Goal: Task Accomplishment & Management: Manage account settings

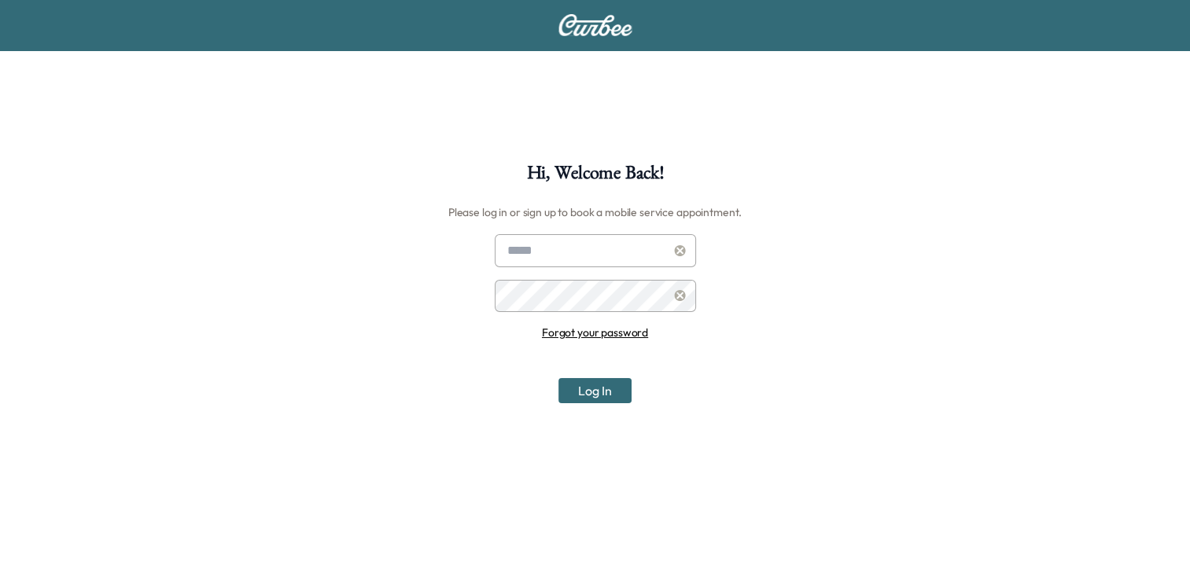
click at [642, 263] on input "text" at bounding box center [595, 250] width 201 height 33
click at [660, 260] on input "**********" at bounding box center [595, 250] width 201 height 33
type input "**********"
click at [558, 378] on button "Log In" at bounding box center [594, 390] width 73 height 25
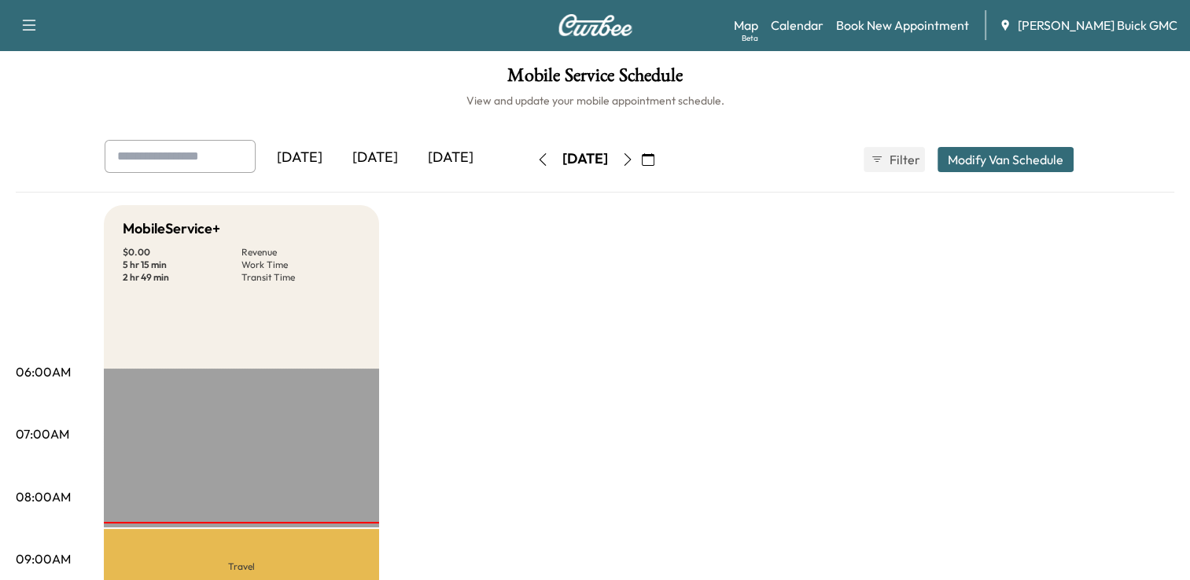
click at [384, 153] on div "[DATE]" at bounding box center [374, 158] width 75 height 36
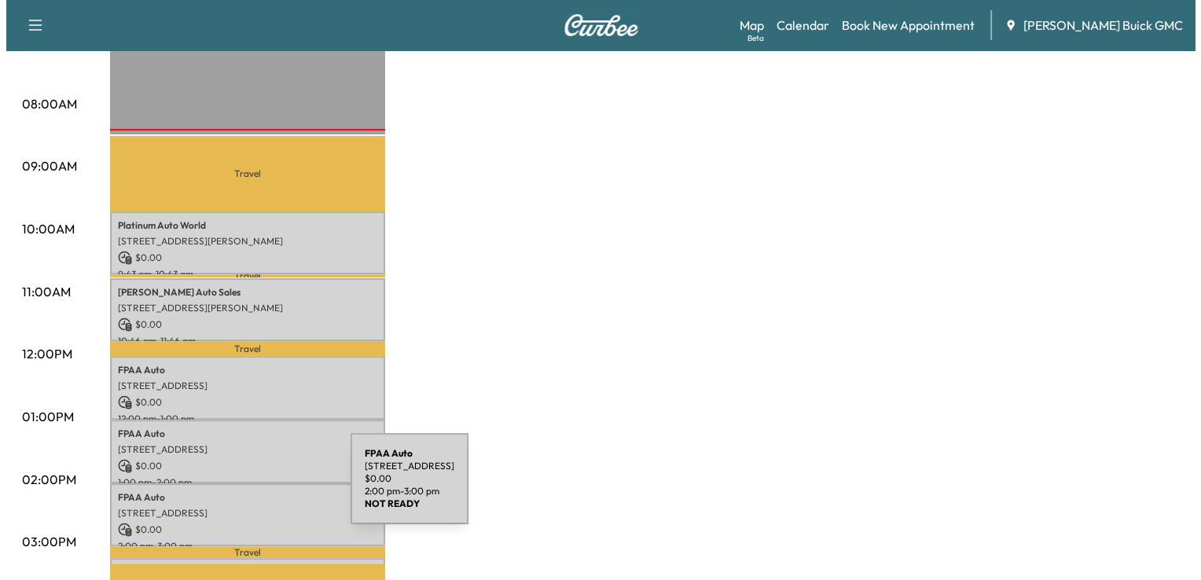
scroll to position [786, 0]
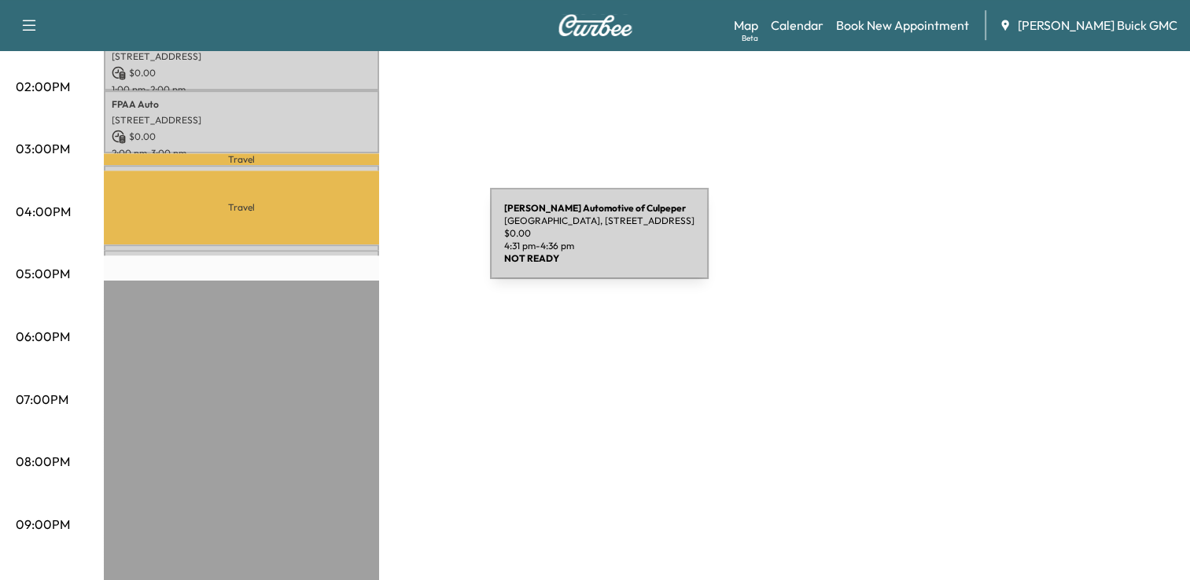
click at [372, 250] on div "[PERSON_NAME] Automotive of [GEOGRAPHIC_DATA], [STREET_ADDRESS] $ 0.00 4:31 pm …" at bounding box center [241, 258] width 275 height 16
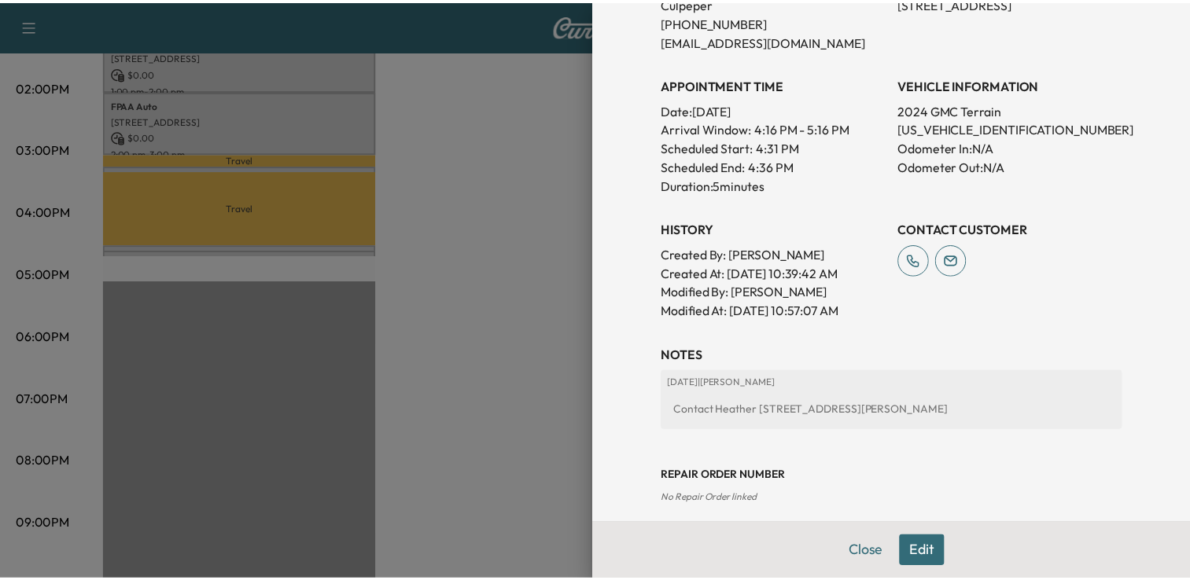
scroll to position [0, 0]
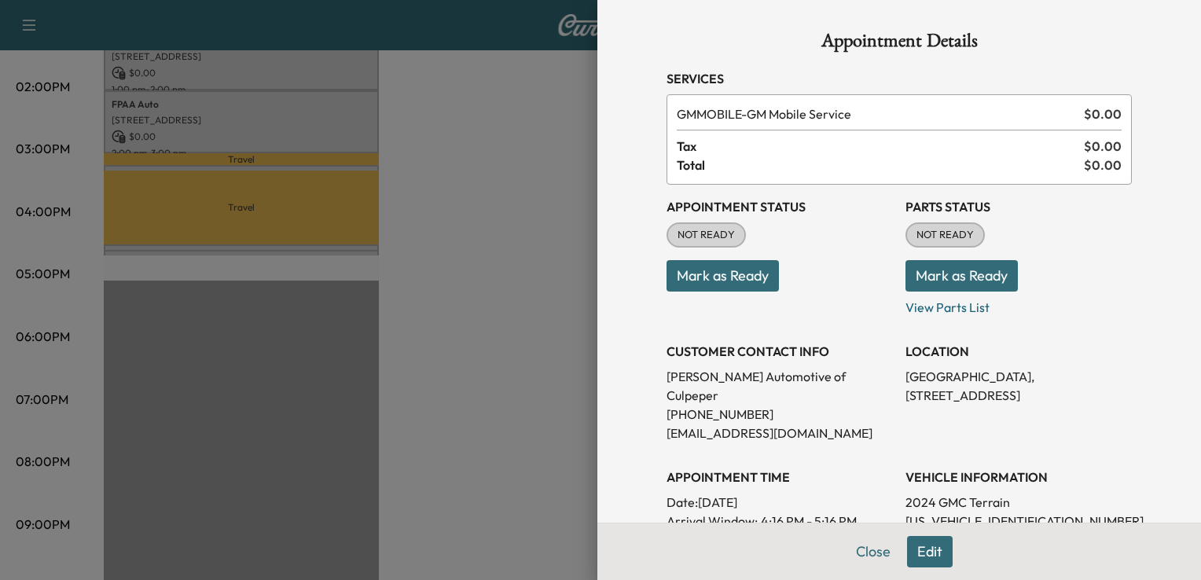
click at [300, 254] on div at bounding box center [600, 290] width 1201 height 580
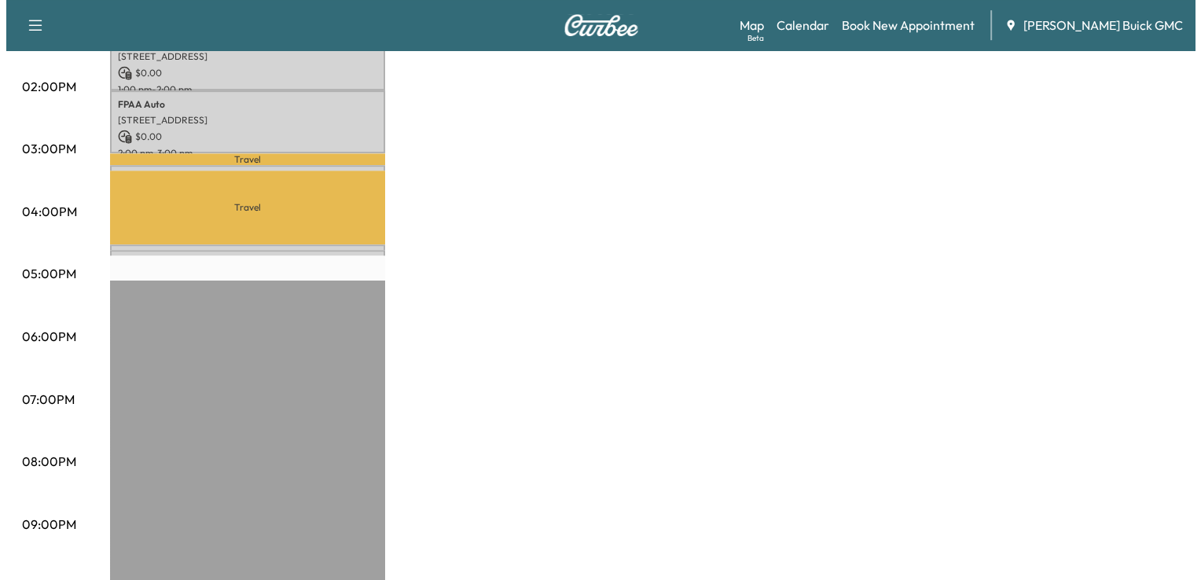
scroll to position [393, 0]
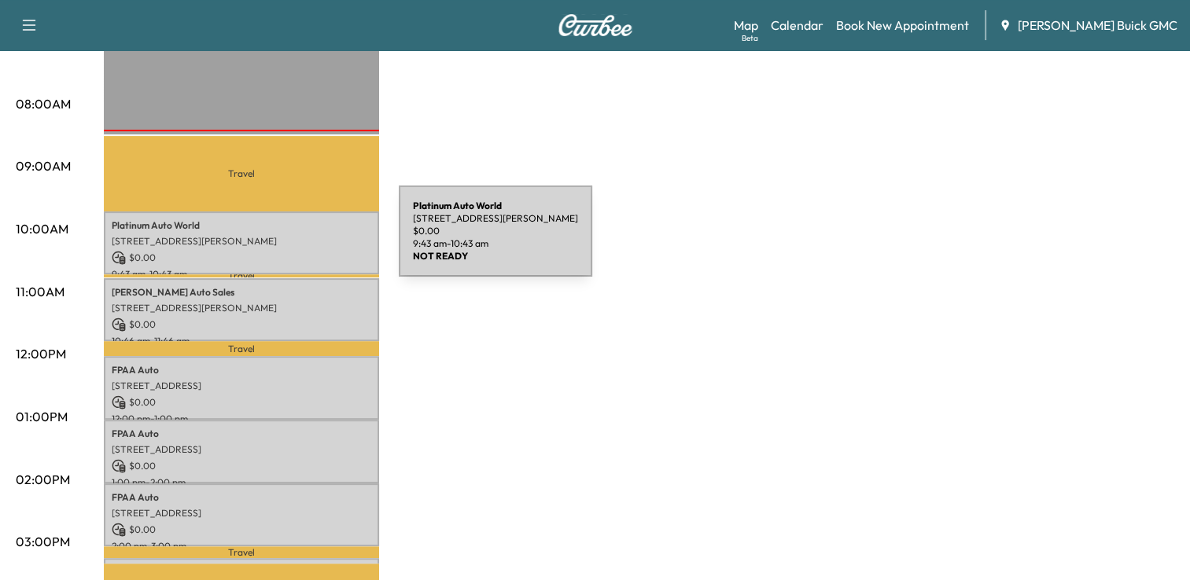
click at [281, 241] on p "[STREET_ADDRESS][PERSON_NAME]" at bounding box center [241, 241] width 259 height 13
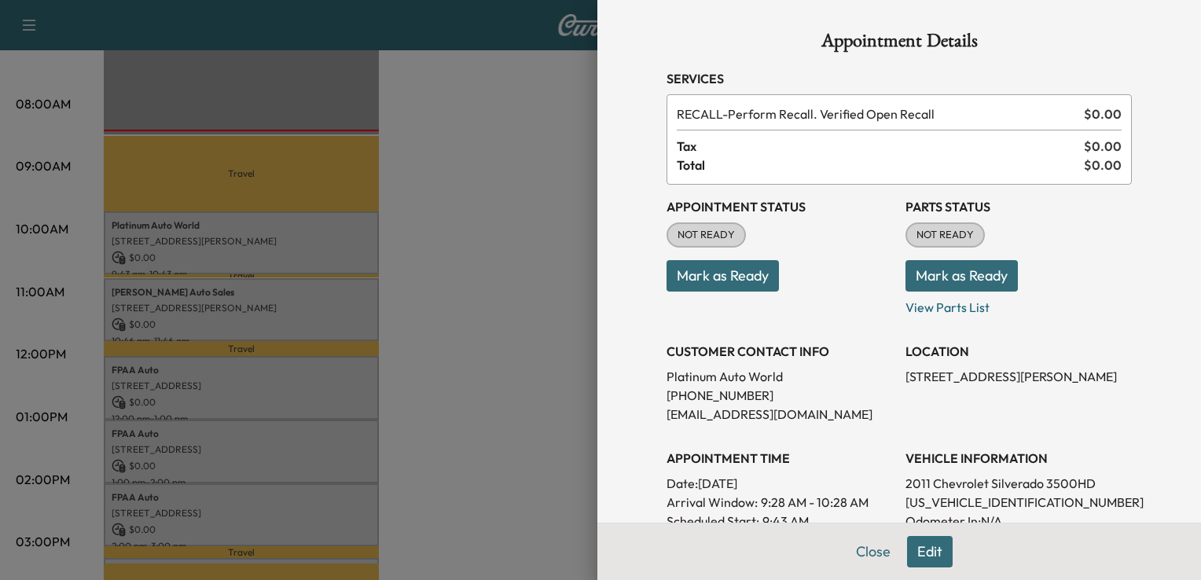
click at [400, 301] on div at bounding box center [600, 290] width 1201 height 580
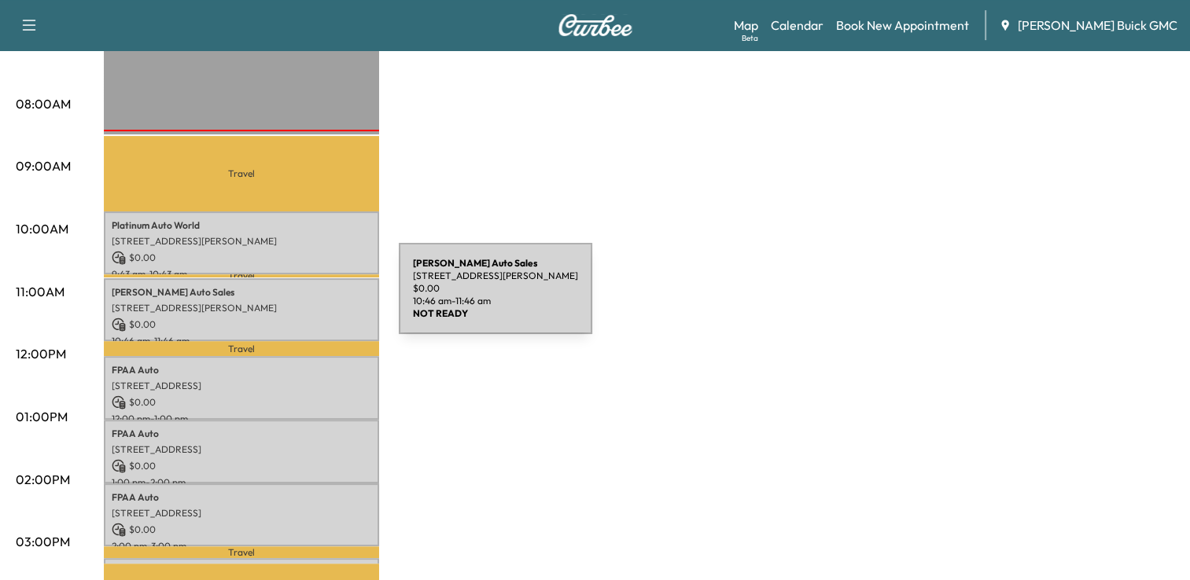
click at [281, 302] on p "[STREET_ADDRESS][PERSON_NAME]" at bounding box center [241, 308] width 259 height 13
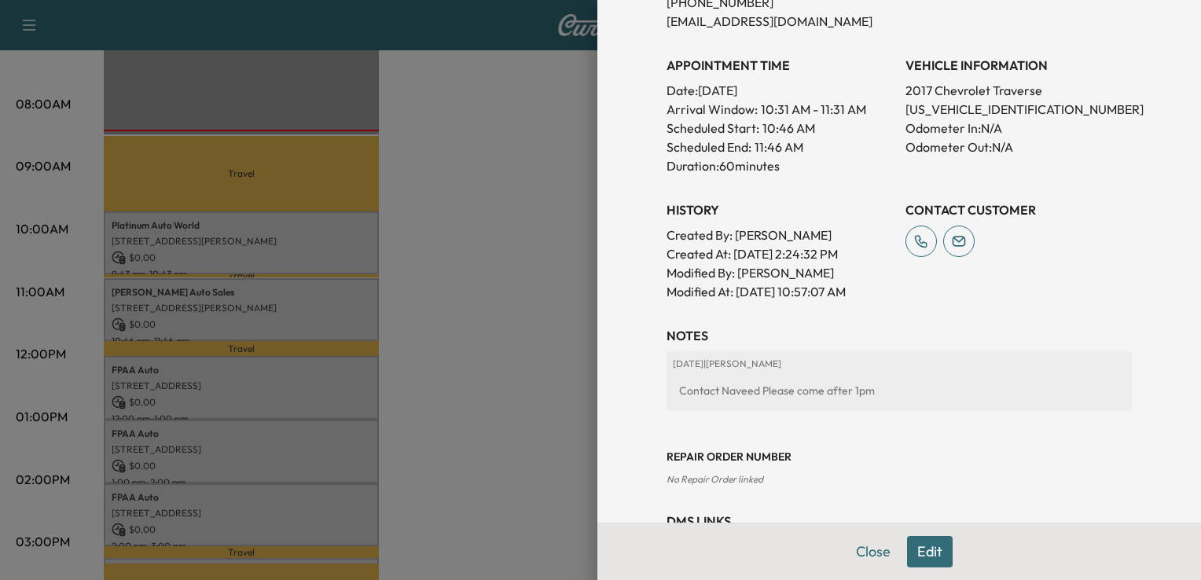
click at [265, 227] on div at bounding box center [600, 290] width 1201 height 580
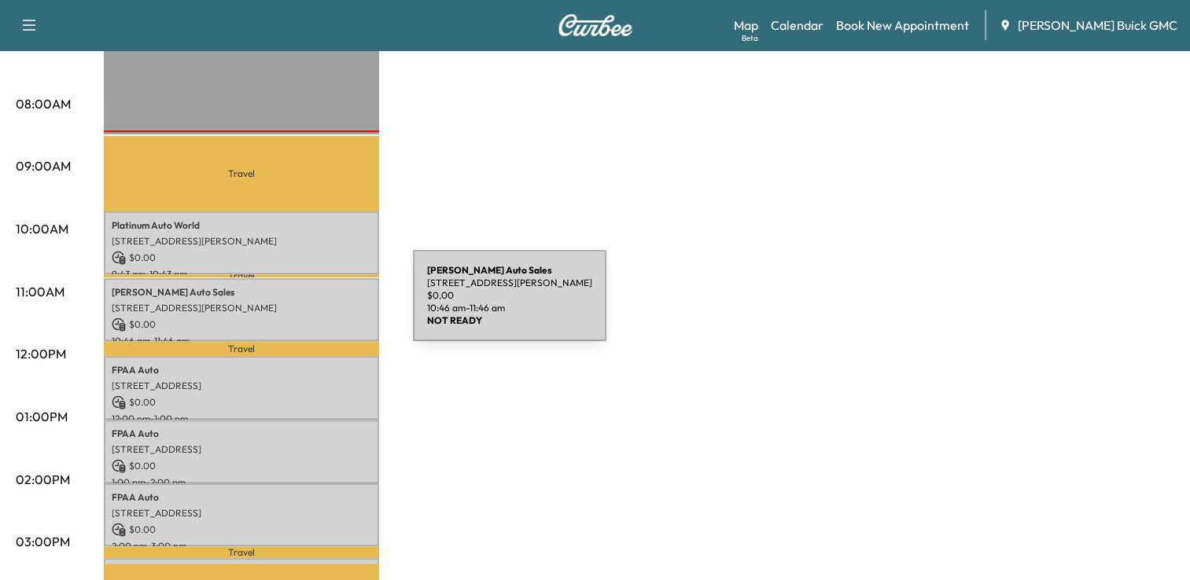
click at [295, 304] on p "[STREET_ADDRESS][PERSON_NAME]" at bounding box center [241, 308] width 259 height 13
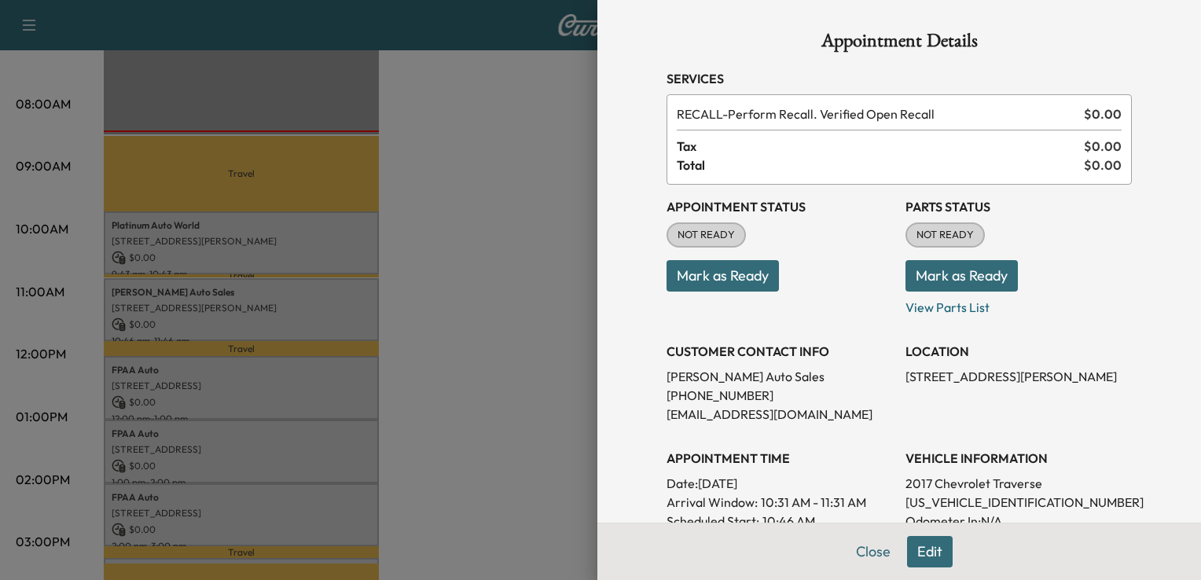
click at [413, 396] on div at bounding box center [600, 290] width 1201 height 580
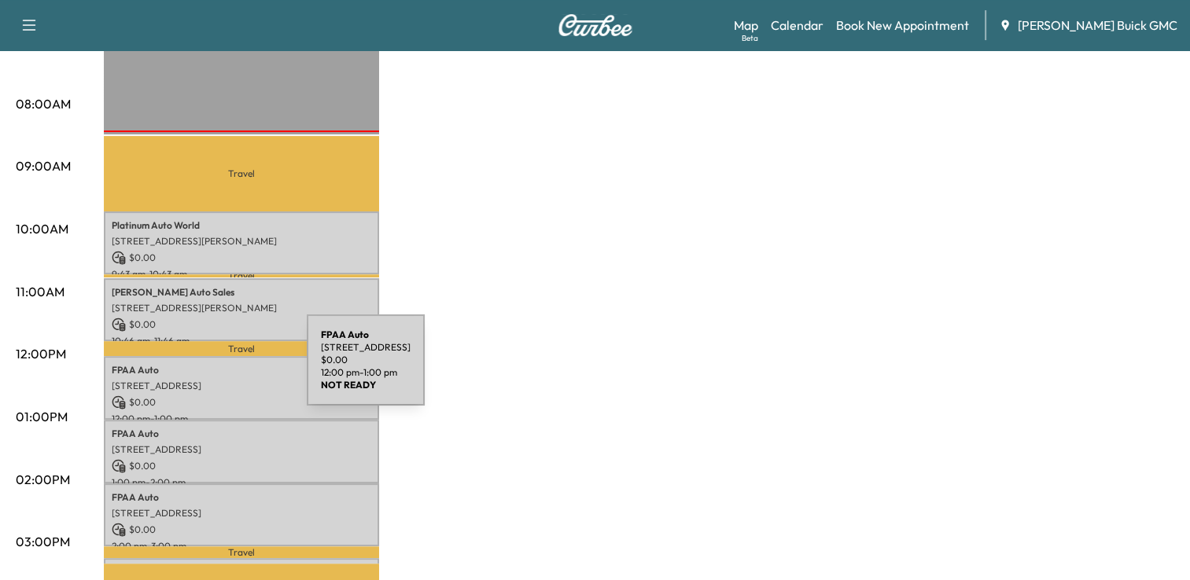
click at [194, 364] on p "FPAA Auto" at bounding box center [241, 370] width 259 height 13
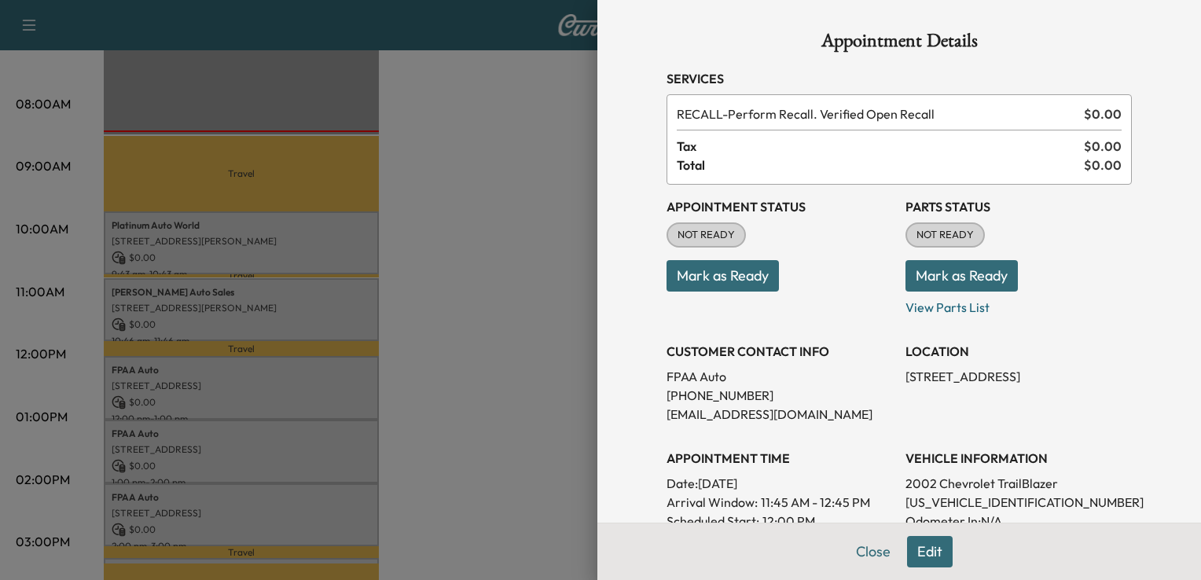
click at [180, 410] on div at bounding box center [600, 290] width 1201 height 580
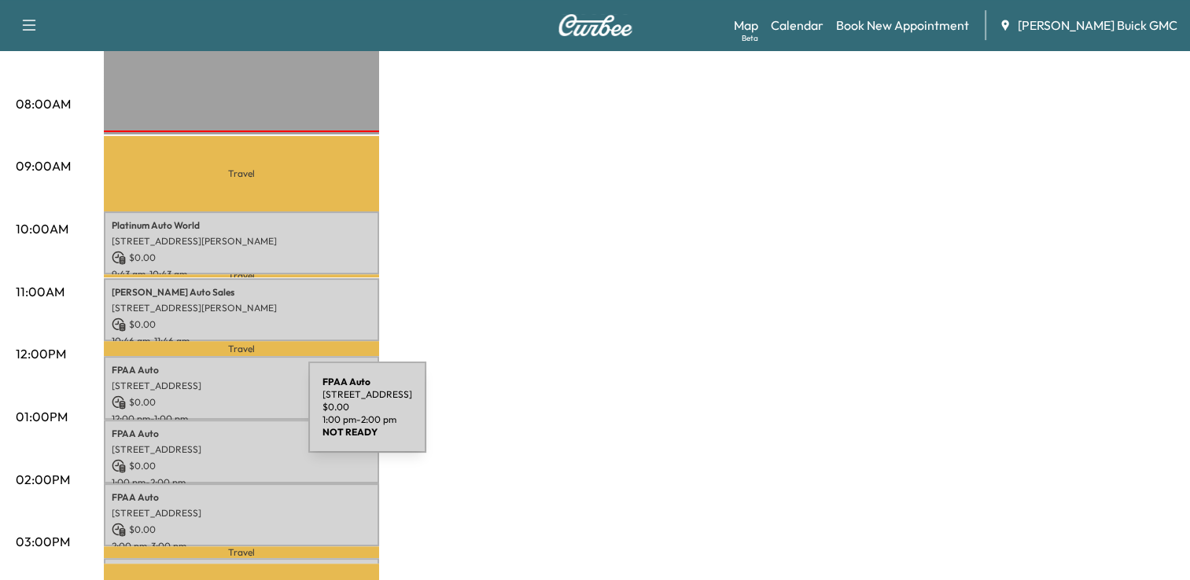
click at [190, 420] on div "FPAA Auto [STREET_ADDRESS] $ 0.00 1:00 pm - 2:00 pm" at bounding box center [241, 452] width 275 height 64
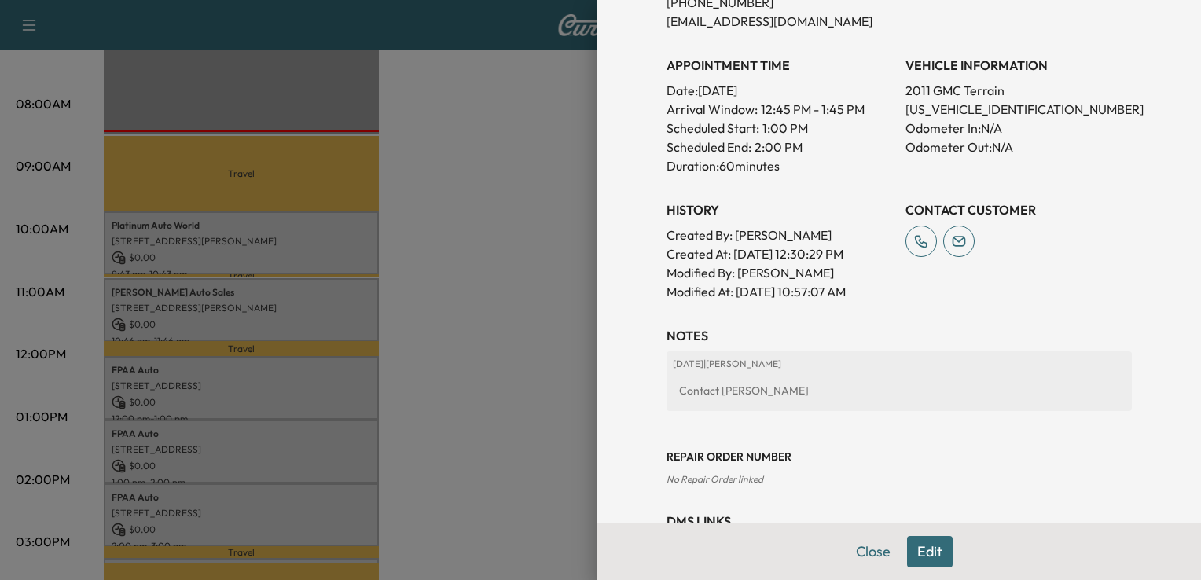
click at [487, 371] on div at bounding box center [600, 290] width 1201 height 580
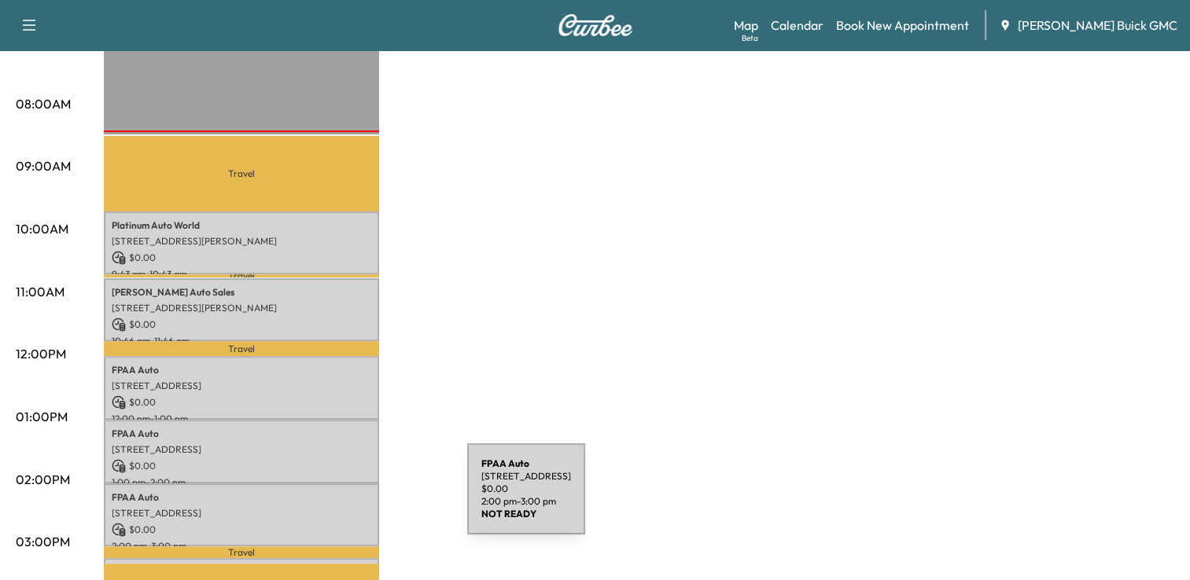
click at [340, 507] on p "[STREET_ADDRESS]" at bounding box center [241, 513] width 259 height 13
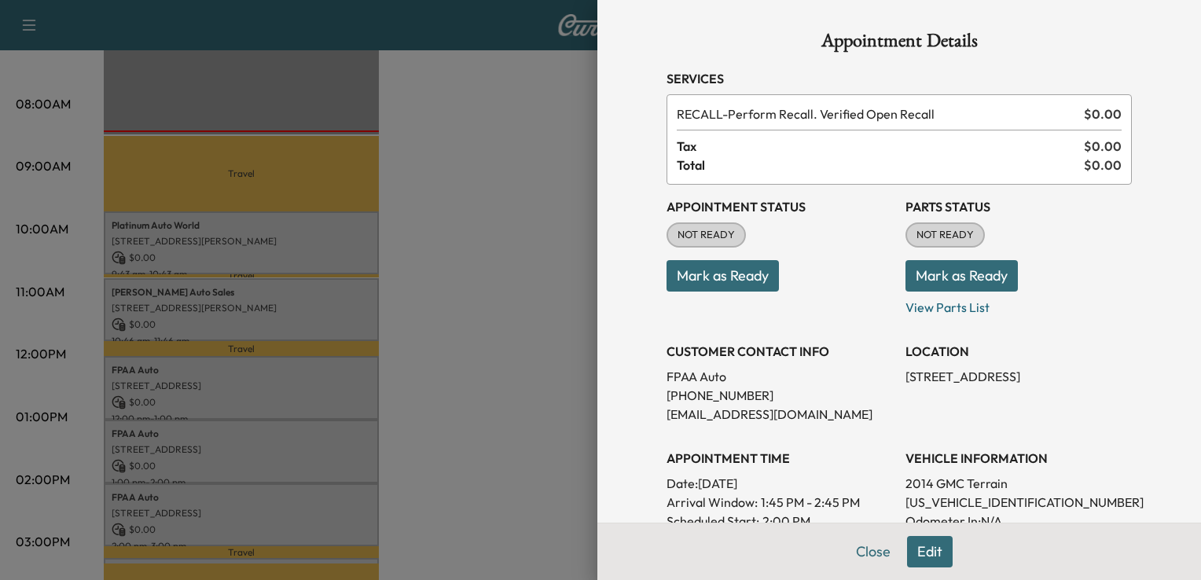
click at [561, 426] on div at bounding box center [600, 290] width 1201 height 580
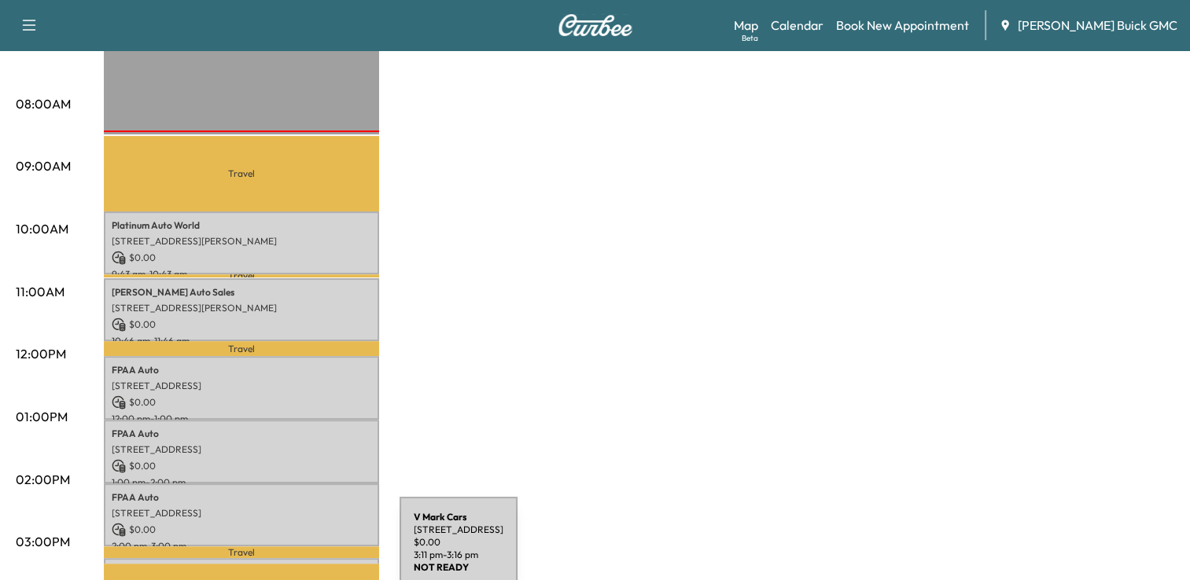
click at [283, 558] on div "V Mark Cars [STREET_ADDRESS] $ 0.00 3:11 pm - 3:16 pm" at bounding box center [241, 566] width 275 height 16
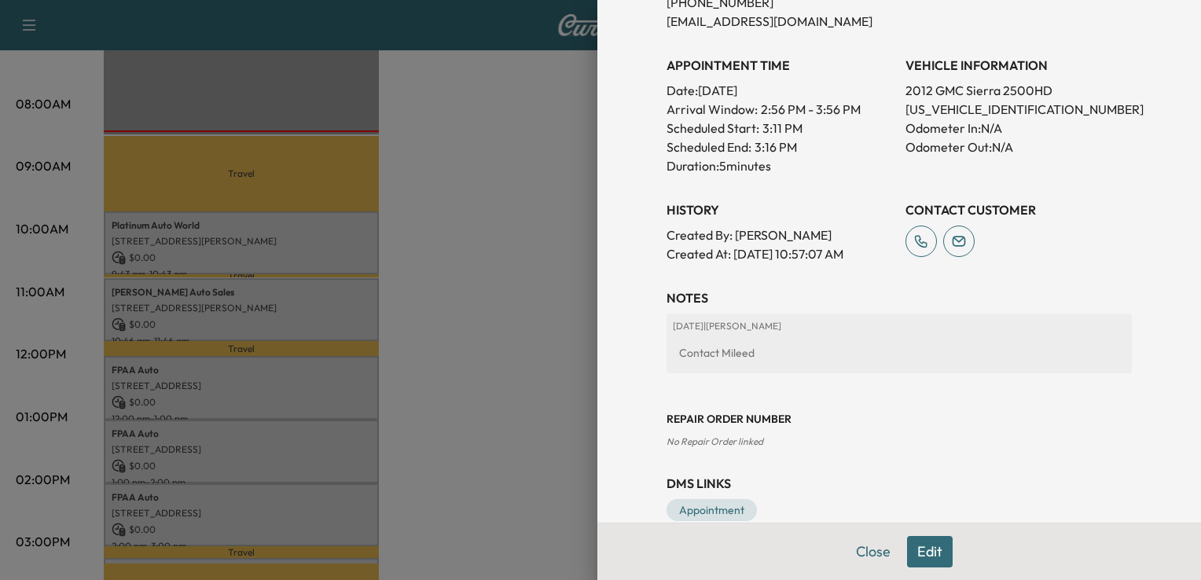
click at [468, 350] on div at bounding box center [600, 290] width 1201 height 580
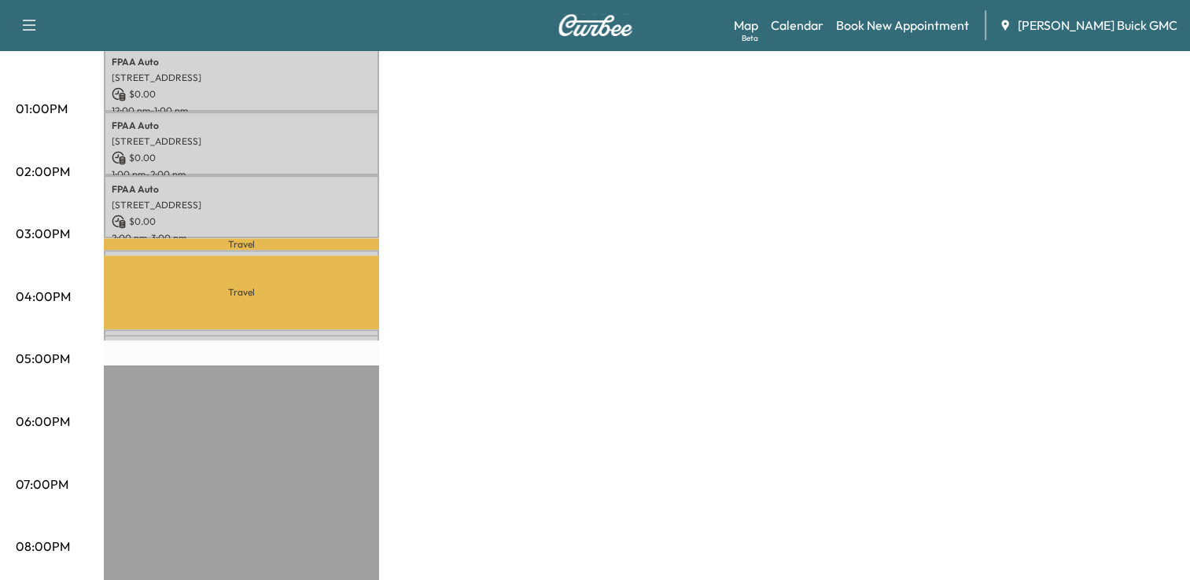
scroll to position [786, 0]
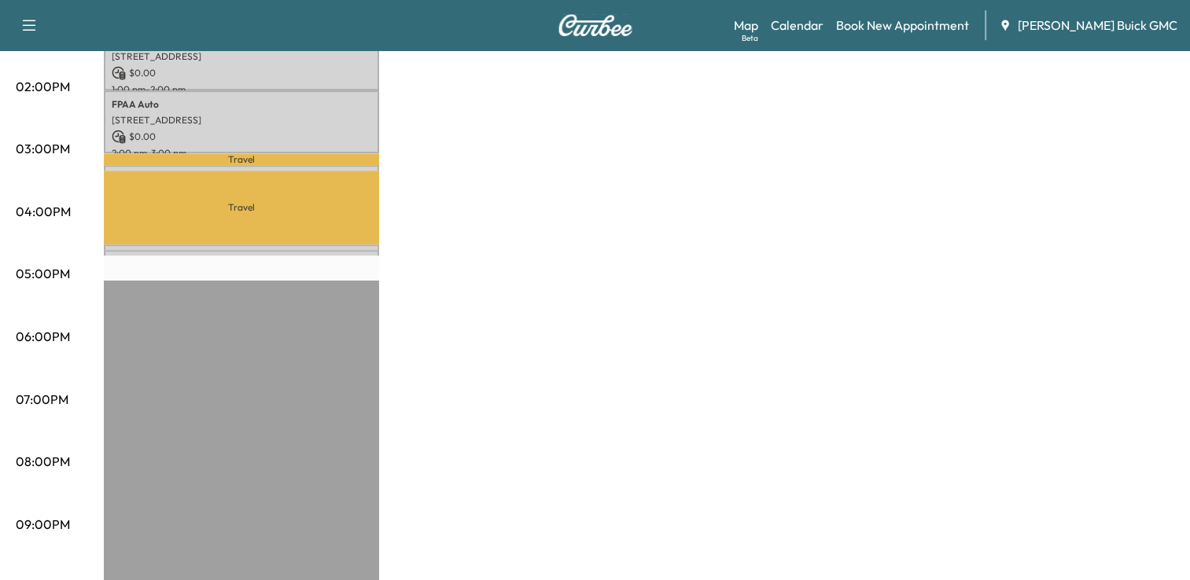
click at [215, 171] on p "Travel" at bounding box center [241, 208] width 275 height 74
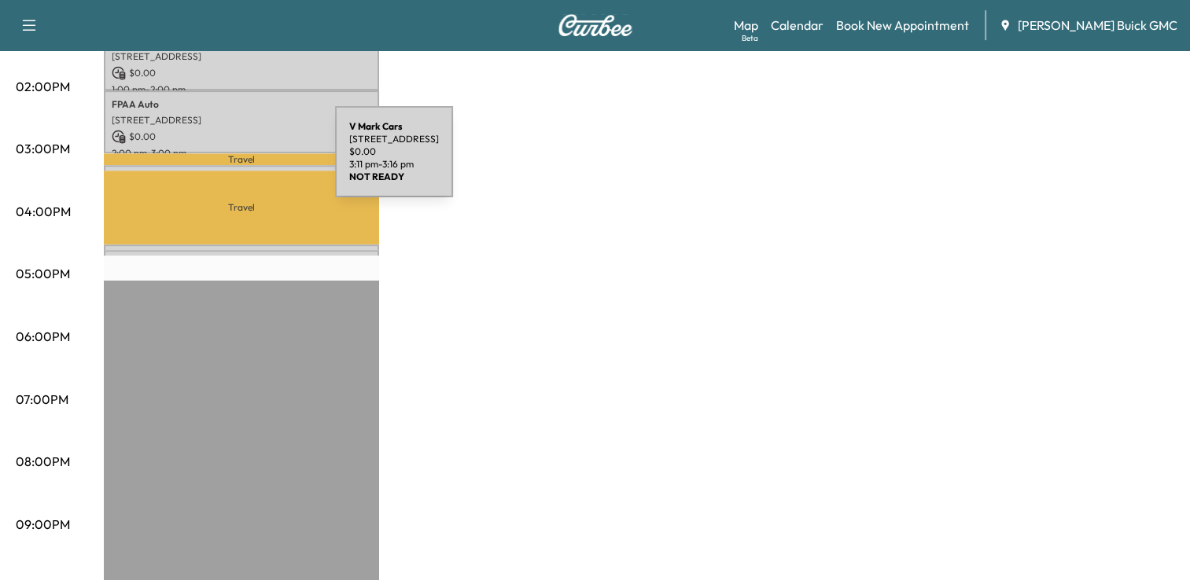
click at [217, 165] on div "V Mark Cars [STREET_ADDRESS] $ 0.00 3:11 pm - 3:16 pm" at bounding box center [241, 173] width 275 height 16
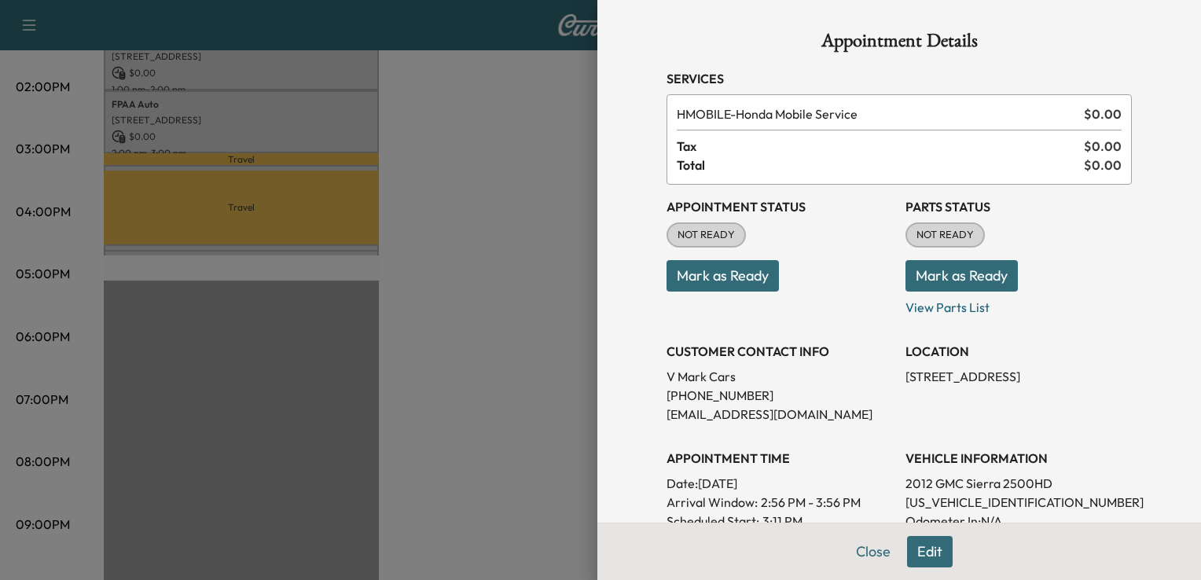
click at [393, 264] on div at bounding box center [600, 290] width 1201 height 580
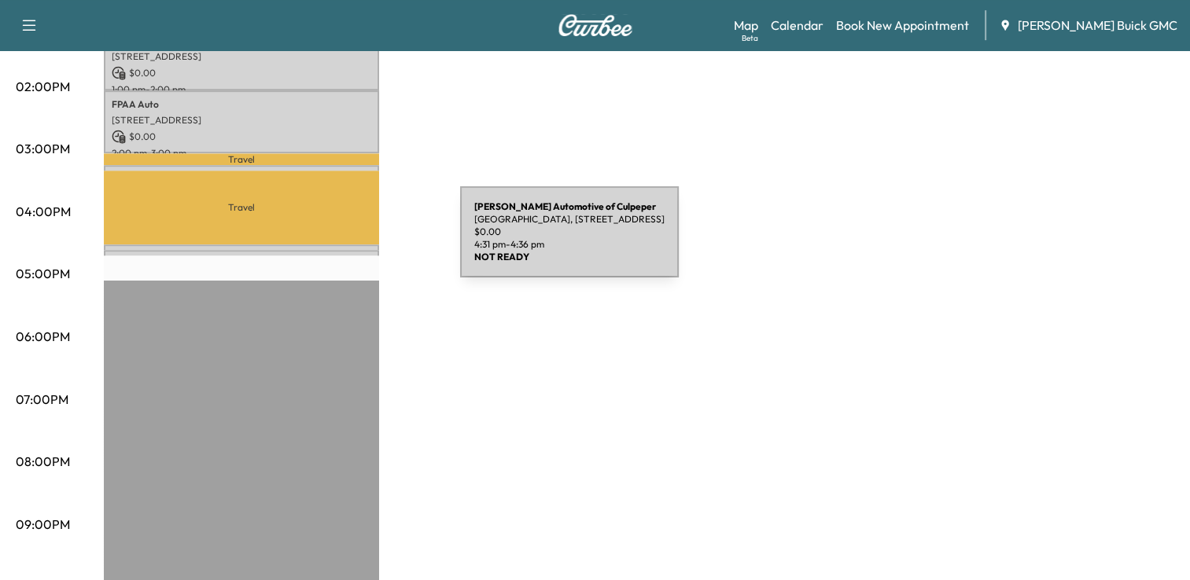
click at [342, 250] on div "[PERSON_NAME] Automotive of [GEOGRAPHIC_DATA], [STREET_ADDRESS] $ 0.00 4:31 pm …" at bounding box center [241, 258] width 275 height 16
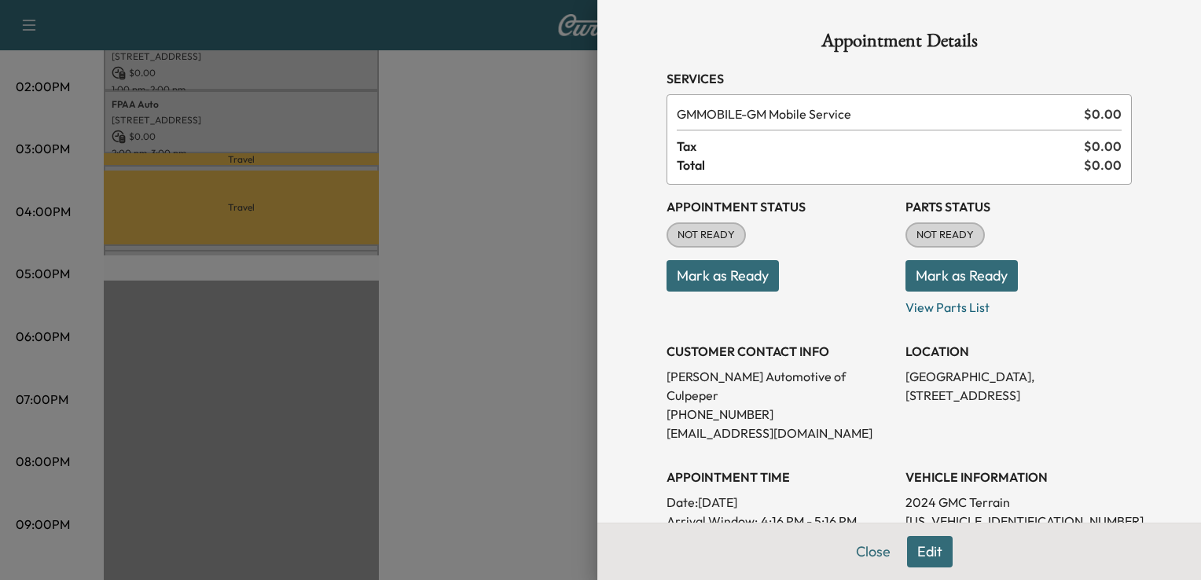
click at [436, 252] on div at bounding box center [600, 290] width 1201 height 580
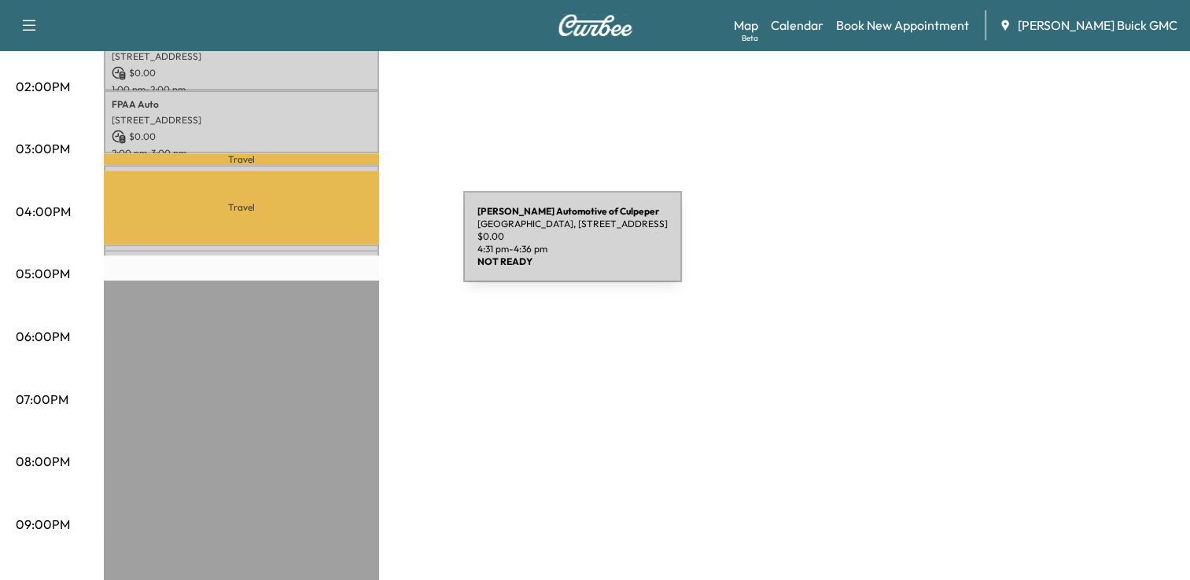
click at [345, 250] on div "[PERSON_NAME] Automotive of [GEOGRAPHIC_DATA], [STREET_ADDRESS] $ 0.00 4:31 pm …" at bounding box center [241, 258] width 275 height 16
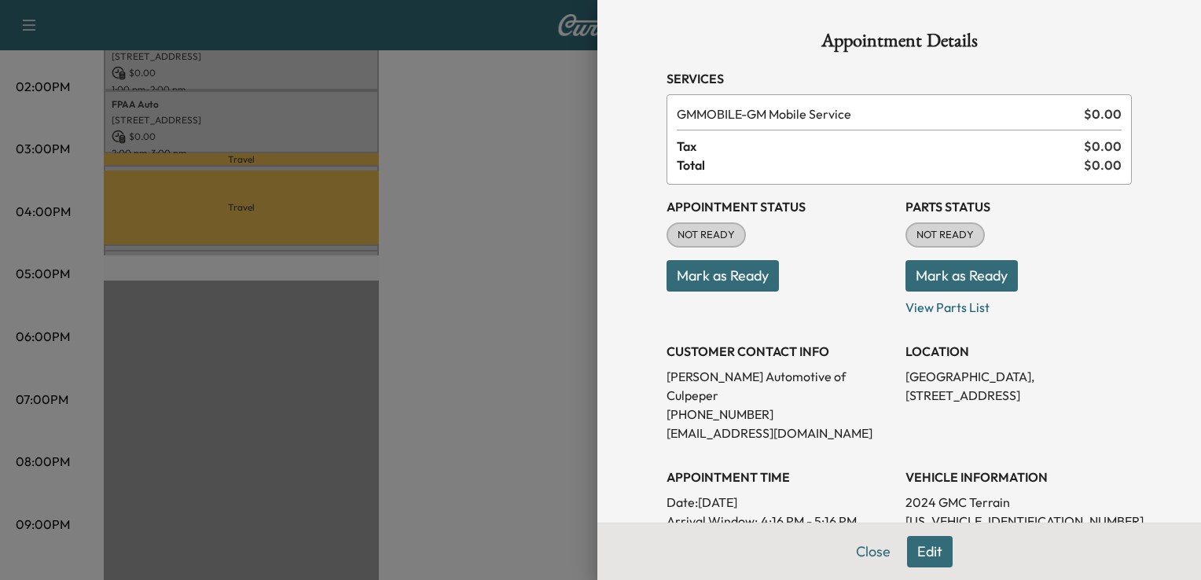
click at [438, 320] on div at bounding box center [600, 290] width 1201 height 580
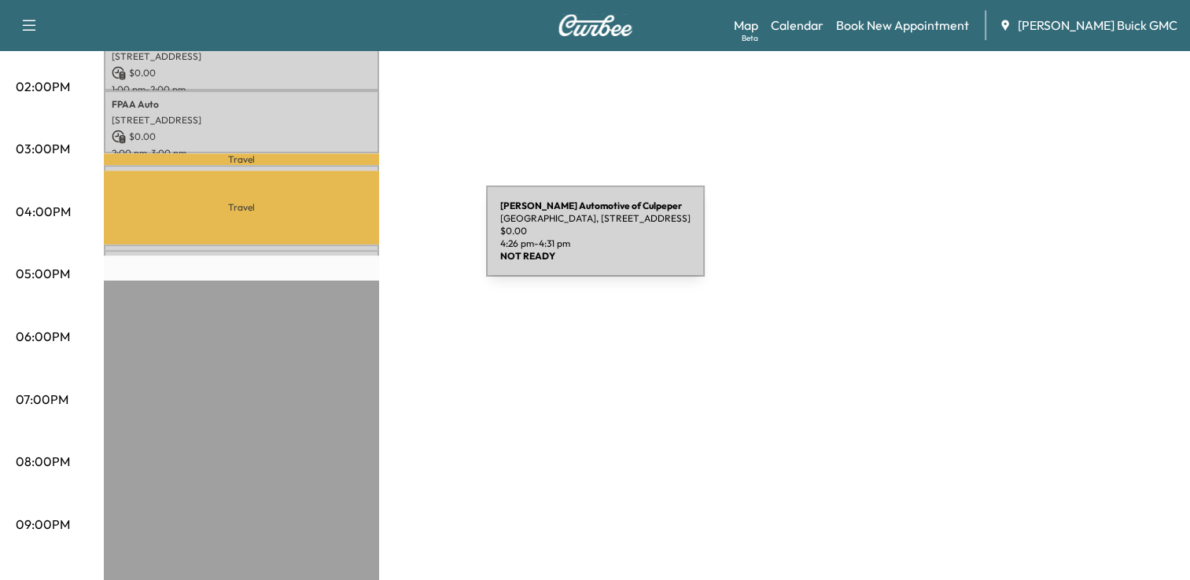
click at [368, 245] on div "[PERSON_NAME] Automotive of [GEOGRAPHIC_DATA], [STREET_ADDRESS] $ 0.00 4:26 pm …" at bounding box center [241, 253] width 275 height 16
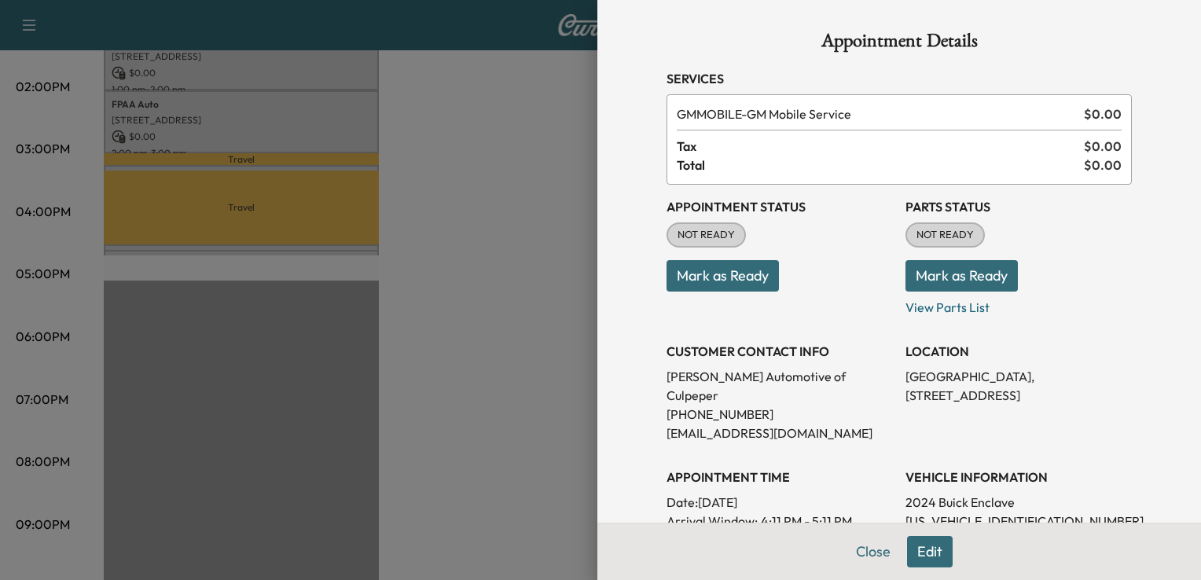
click at [493, 253] on div at bounding box center [600, 290] width 1201 height 580
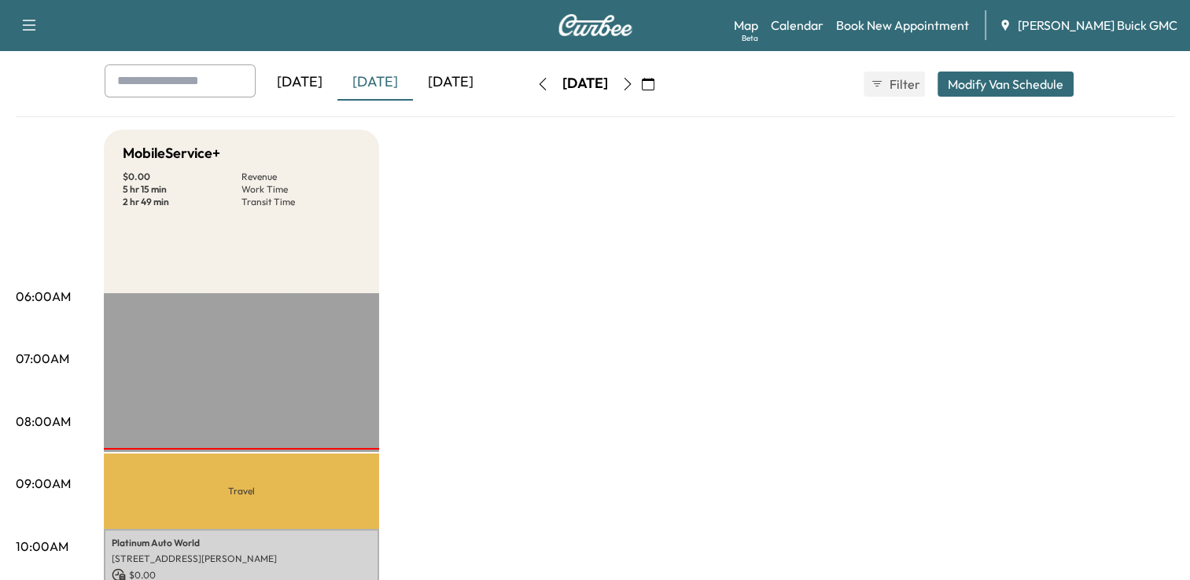
scroll to position [0, 0]
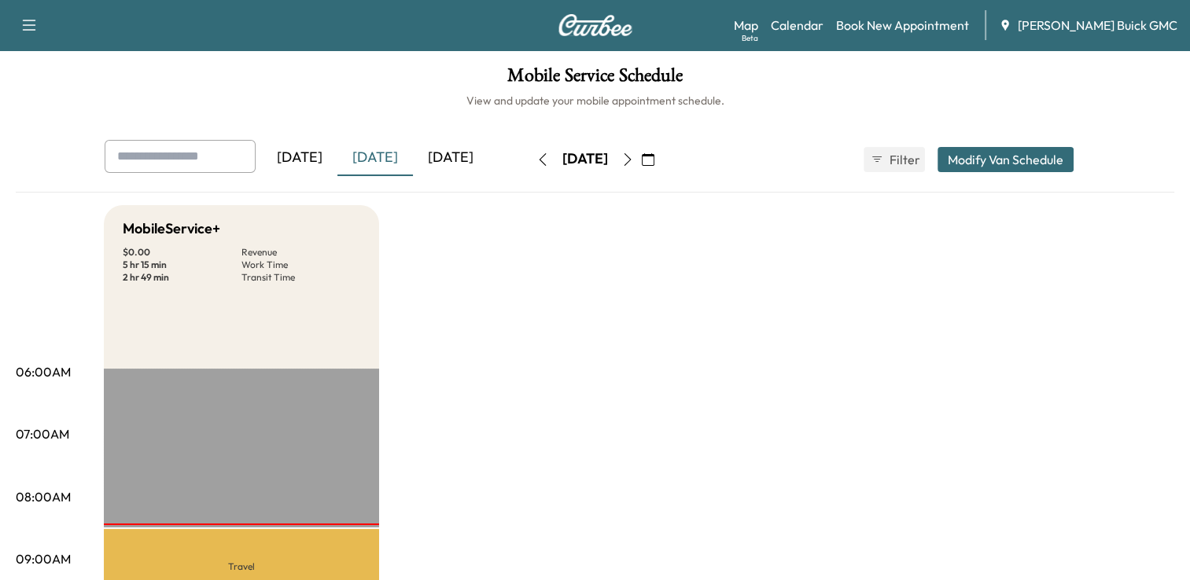
click at [36, 27] on icon "button" at bounding box center [29, 25] width 19 height 19
click at [54, 96] on button "Log Out" at bounding box center [55, 88] width 59 height 25
